Goal: Task Accomplishment & Management: Use online tool/utility

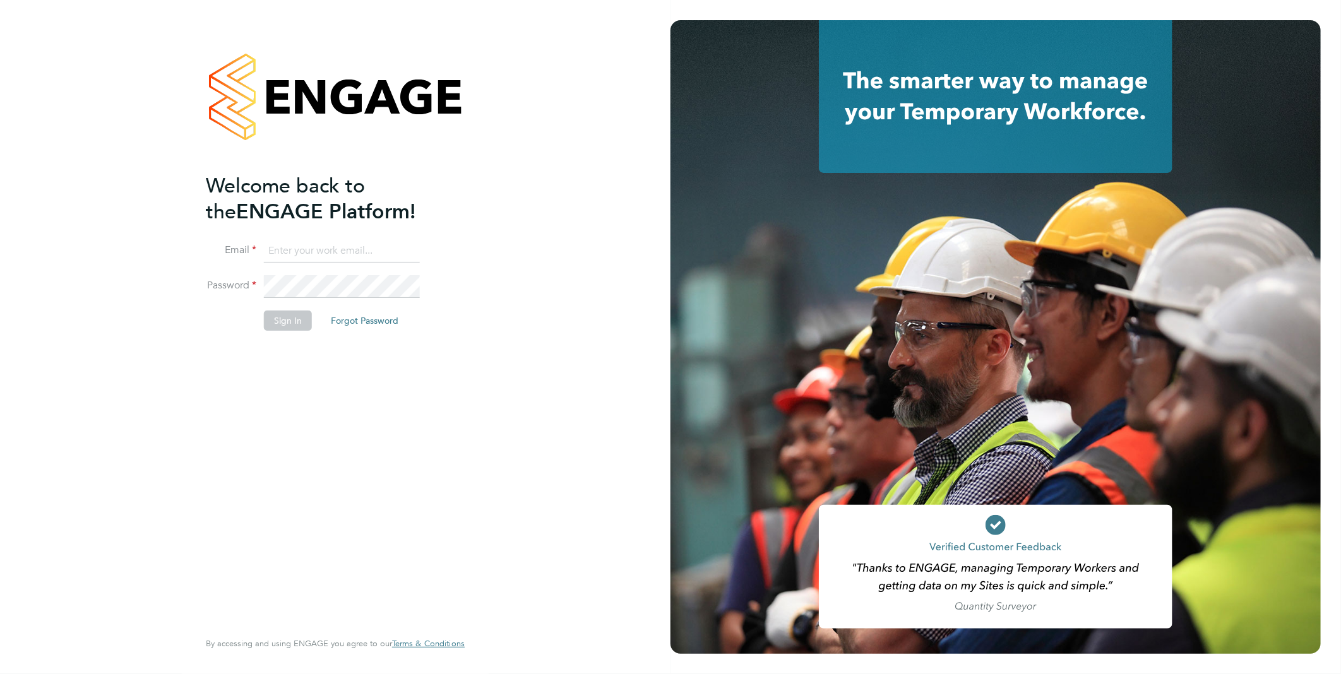
type input "[PERSON_NAME][EMAIL_ADDRESS][PERSON_NAME][DOMAIN_NAME]"
click at [292, 320] on button "Sign In" at bounding box center [288, 321] width 48 height 20
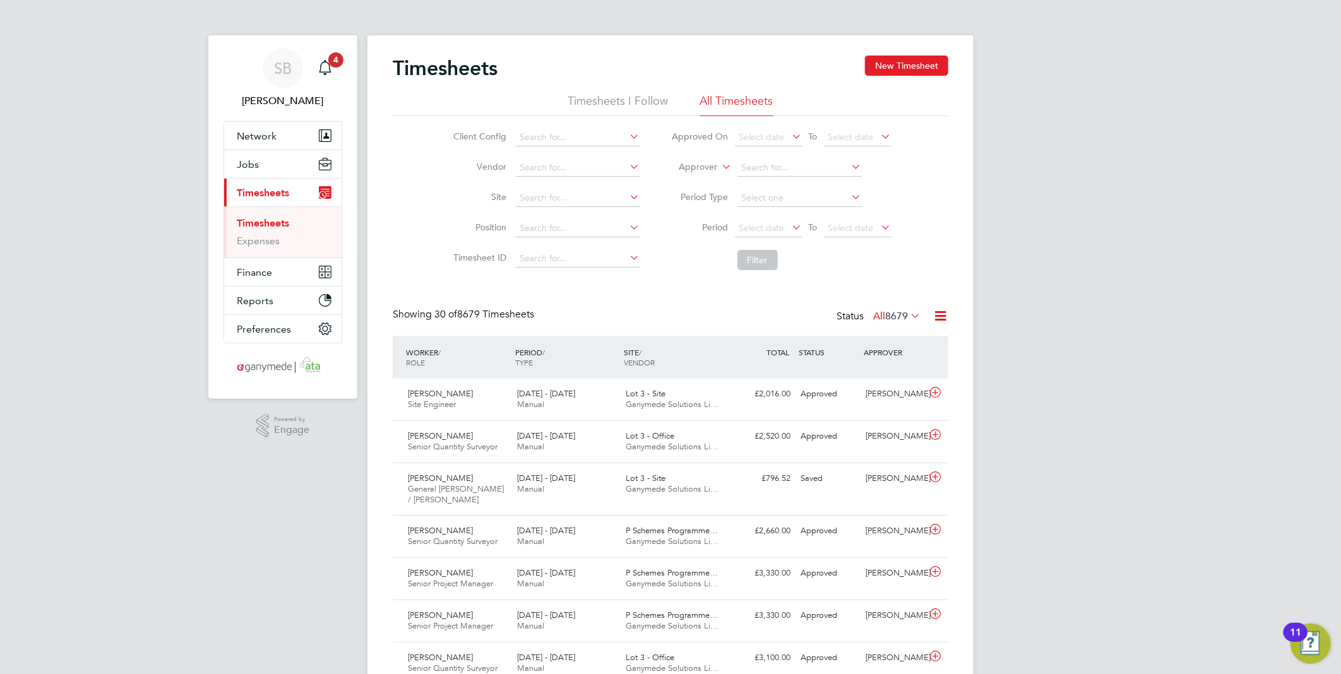
click at [936, 318] on icon at bounding box center [940, 316] width 16 height 16
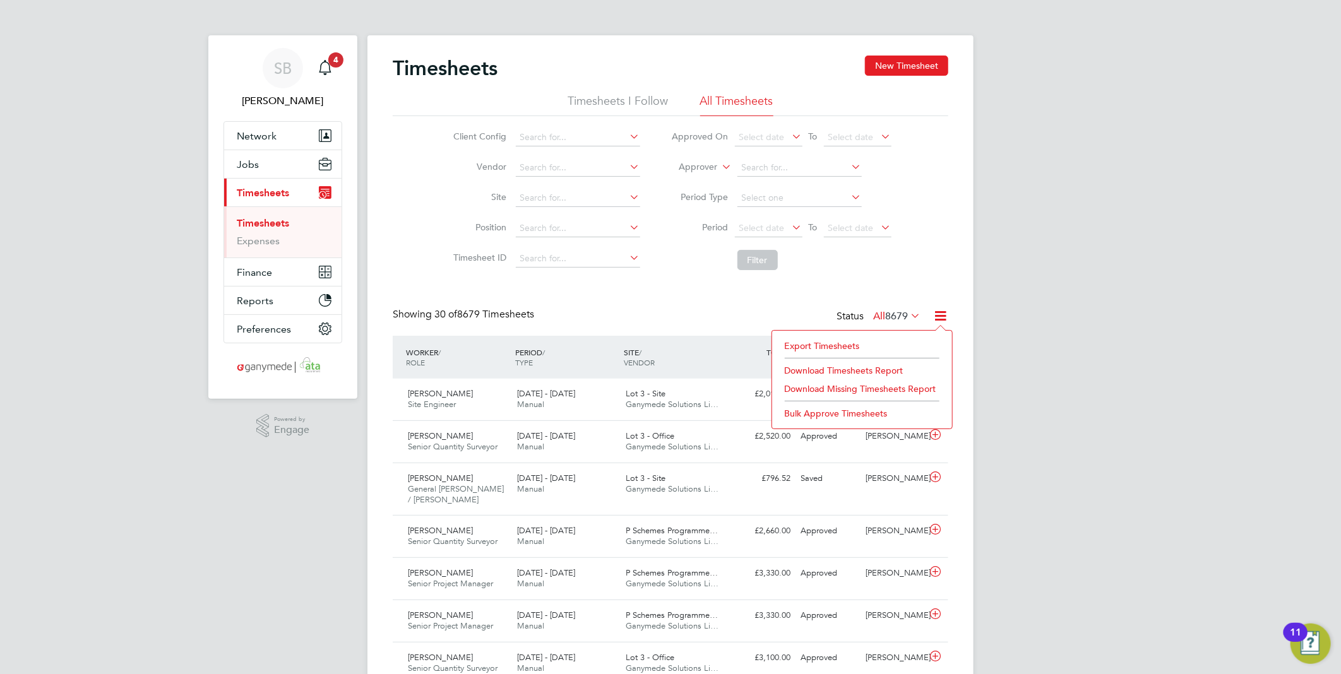
click at [903, 343] on li "Export Timesheets" at bounding box center [861, 346] width 167 height 18
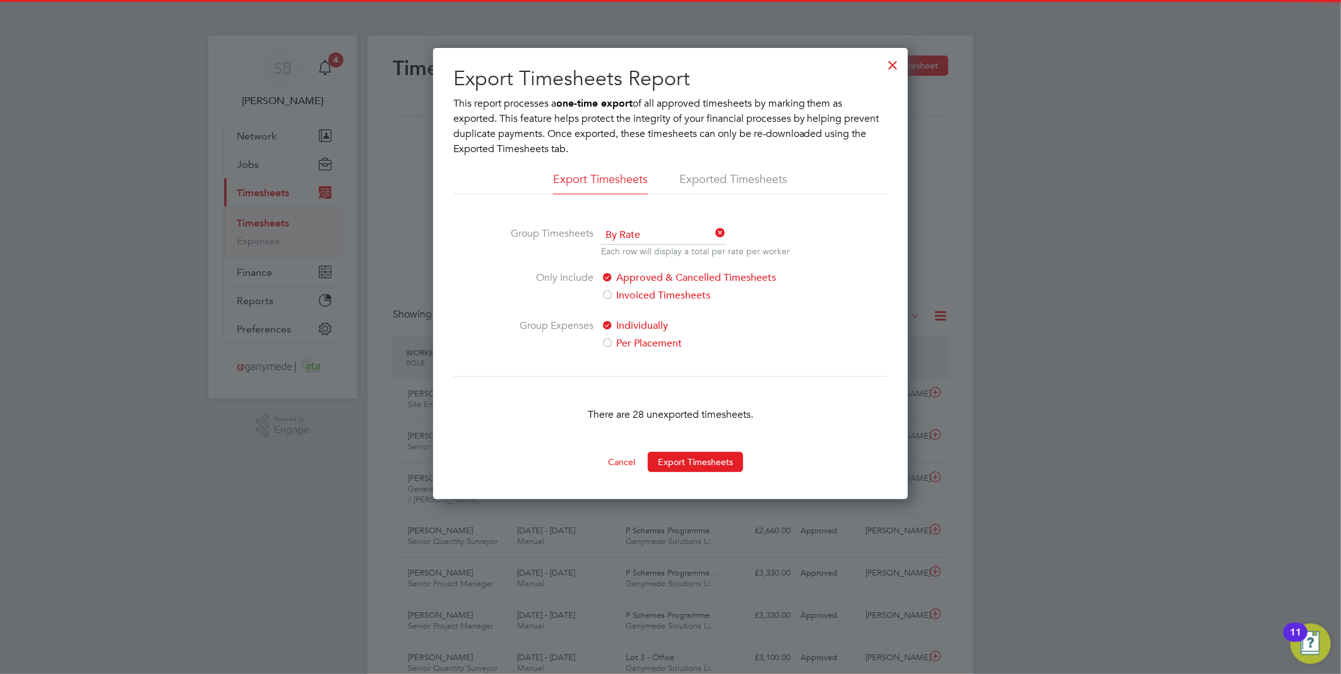
click at [704, 453] on button "Export Timesheets" at bounding box center [695, 462] width 95 height 20
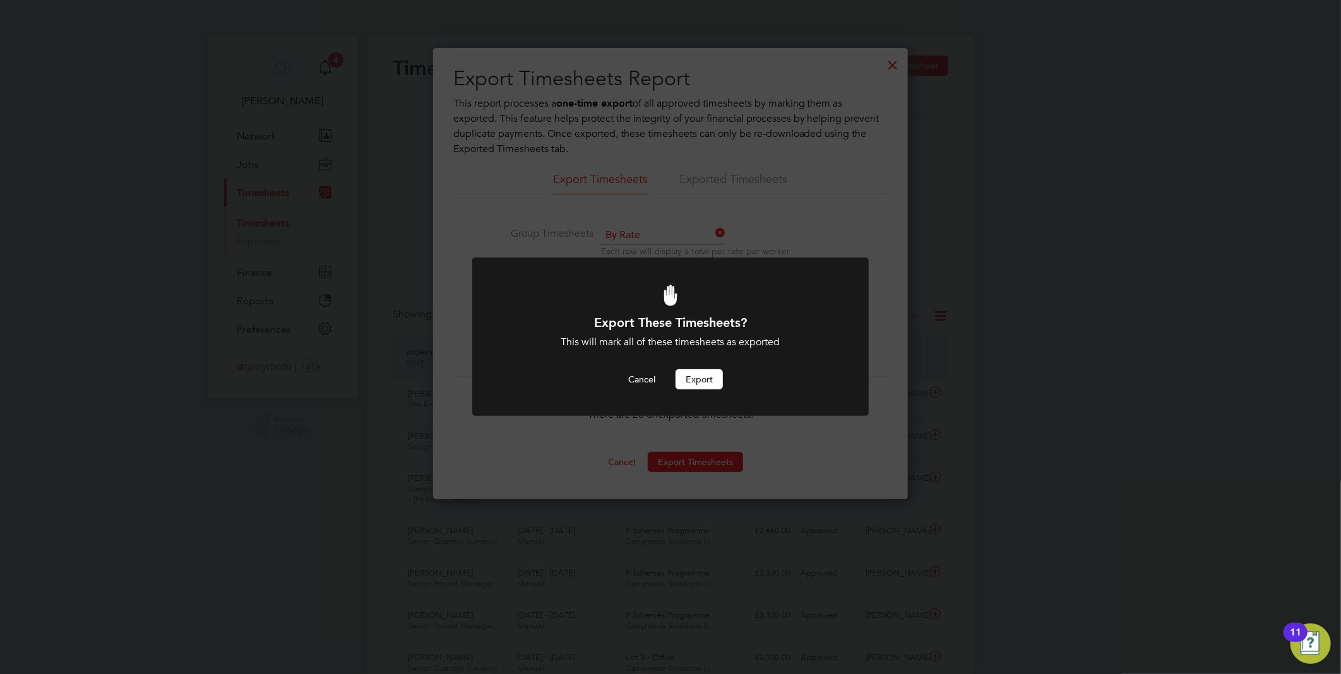
click at [697, 381] on button "Export" at bounding box center [698, 379] width 47 height 20
